Goal: Information Seeking & Learning: Learn about a topic

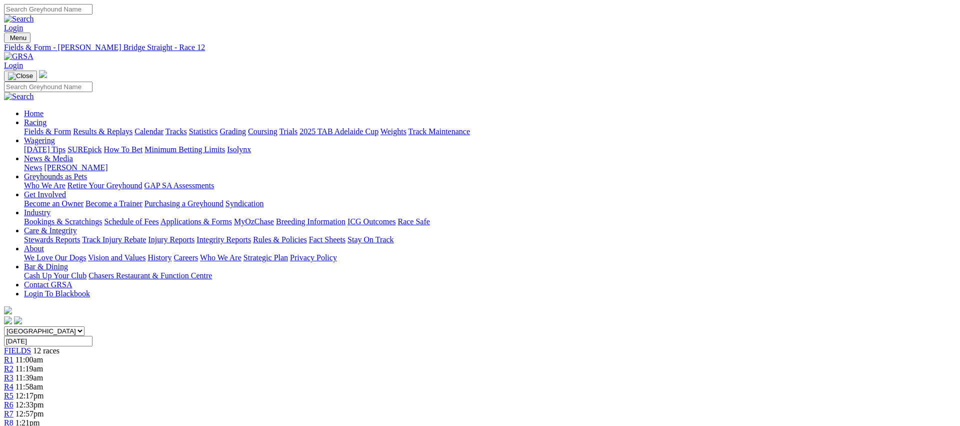
click at [14, 355] on span "R1" at bounding box center [9, 359] width 10 height 9
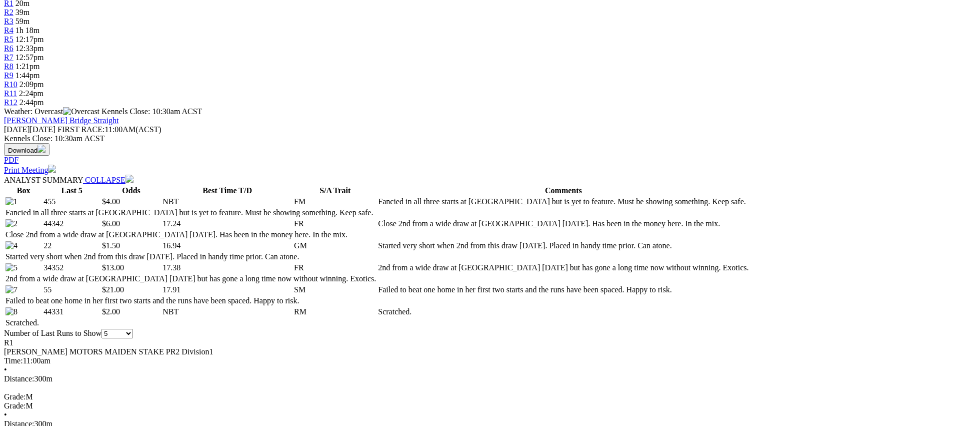
scroll to position [357, 0]
